Goal: Information Seeking & Learning: Learn about a topic

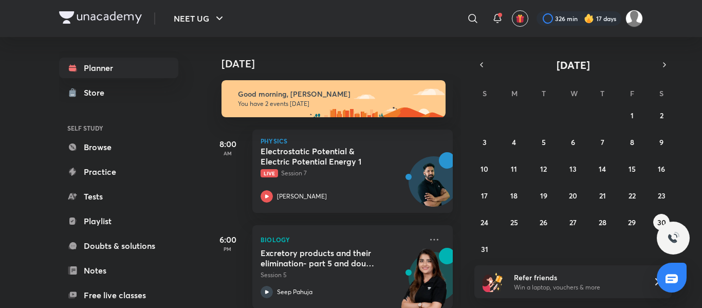
scroll to position [16, 0]
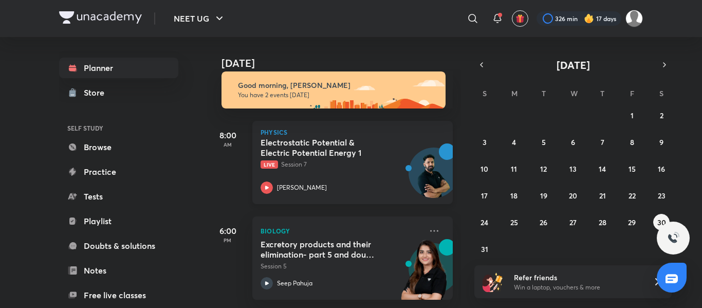
click at [356, 160] on p "Live Session 7" at bounding box center [341, 164] width 161 height 9
